Goal: Information Seeking & Learning: Learn about a topic

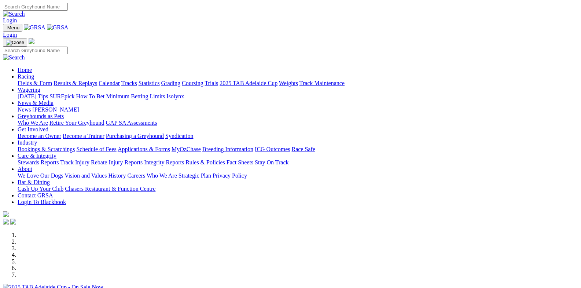
click at [34, 73] on link "Racing" at bounding box center [26, 76] width 16 height 6
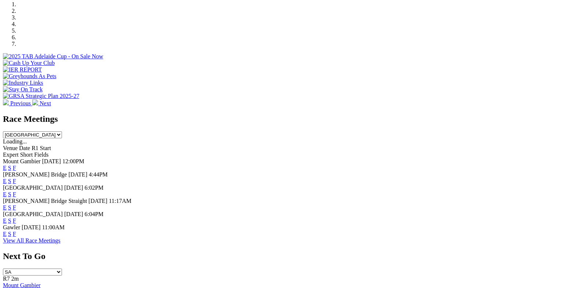
scroll to position [220, 0]
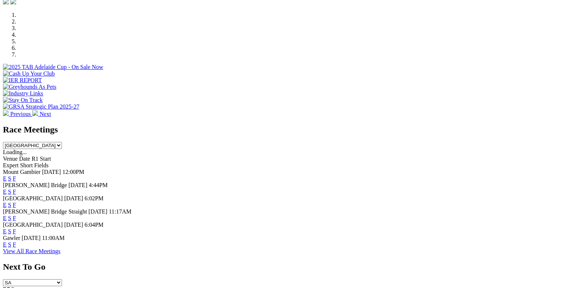
click at [16, 175] on link "F" at bounding box center [14, 178] width 3 height 6
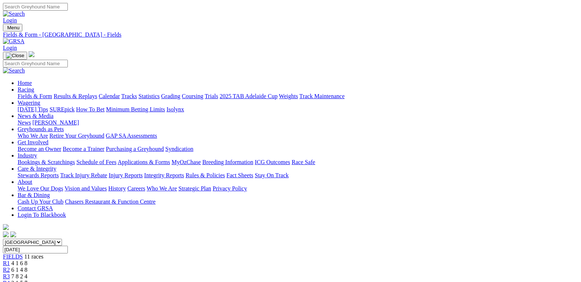
click at [82, 93] on link "Results & Replays" at bounding box center [75, 96] width 44 height 6
click at [10, 280] on link "R4" at bounding box center [6, 283] width 7 height 6
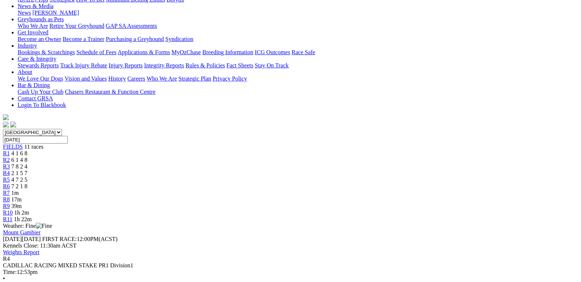
click at [27, 163] on span "7 8 2 4" at bounding box center [19, 166] width 16 height 6
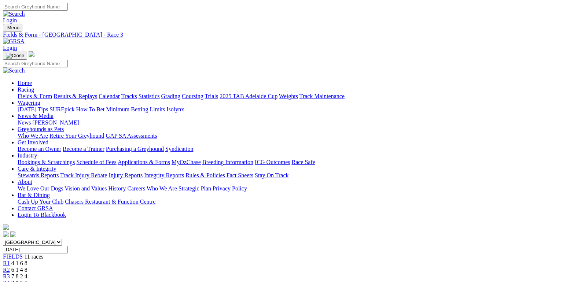
click at [32, 93] on link "Fields & Form" at bounding box center [35, 96] width 34 height 6
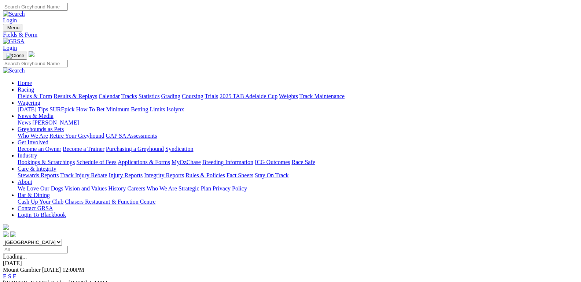
click at [16, 273] on link "F" at bounding box center [14, 276] width 3 height 6
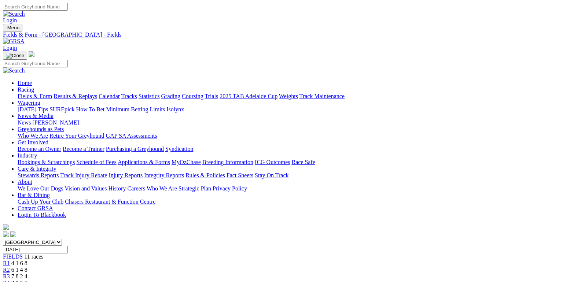
click at [85, 93] on link "Results & Replays" at bounding box center [75, 96] width 44 height 6
click at [27, 93] on link "Fields & Form" at bounding box center [35, 96] width 34 height 6
